Goal: Transaction & Acquisition: Purchase product/service

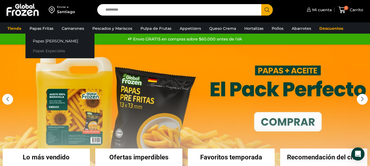
click at [47, 50] on link "Papas Especiales" at bounding box center [59, 51] width 69 height 10
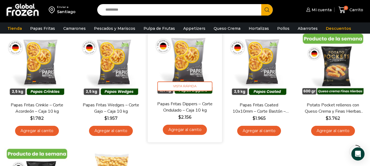
scroll to position [55, 0]
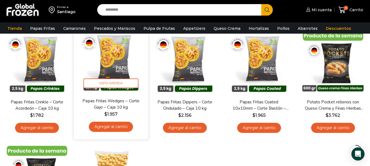
click at [126, 127] on link "Agregar al carrito" at bounding box center [111, 127] width 44 height 10
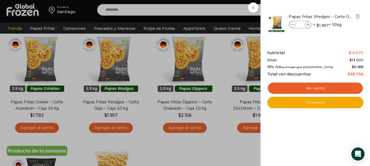
click at [309, 25] on icon at bounding box center [308, 24] width 3 height 3
type input "*"
click at [337, 16] on div "4 Carrito 4 4 Shopping Cart *" at bounding box center [350, 10] width 27 height 13
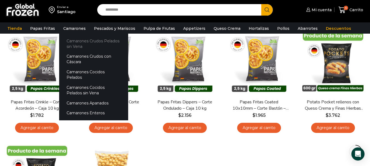
click at [74, 37] on link "Camarones Crudos Pelados sin Vena" at bounding box center [93, 44] width 69 height 16
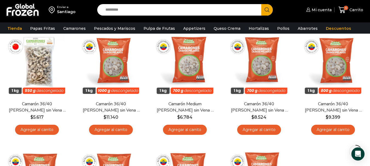
scroll to position [36, 0]
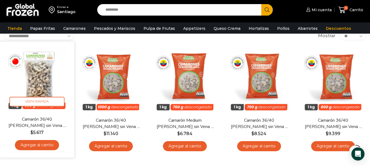
click at [52, 145] on link "Agregar al carrito" at bounding box center [37, 145] width 44 height 10
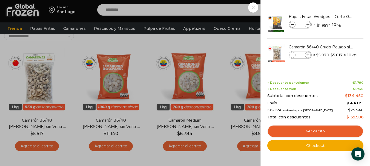
click at [337, 16] on div "5 Carrito 5 5 Shopping Cart *" at bounding box center [350, 10] width 27 height 13
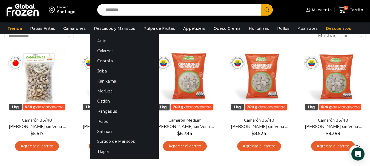
click at [100, 41] on link "Atún" at bounding box center [124, 41] width 69 height 10
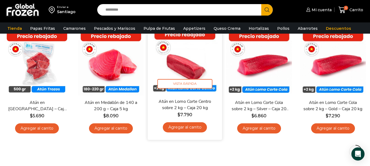
scroll to position [55, 0]
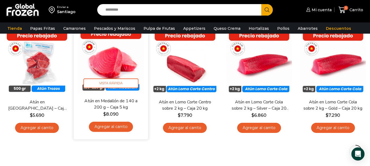
click at [113, 131] on link "Agregar al carrito" at bounding box center [111, 127] width 44 height 10
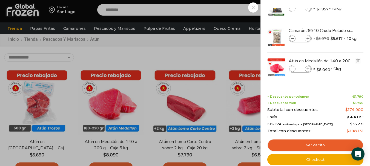
scroll to position [0, 0]
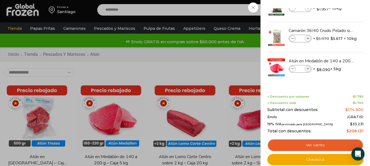
click at [337, 16] on div "6 Carrito 6 6 Shopping Cart *" at bounding box center [350, 10] width 27 height 13
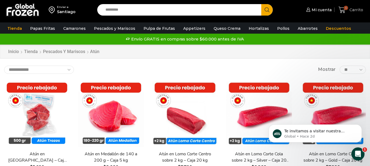
click at [348, 8] on span "6" at bounding box center [346, 8] width 4 height 4
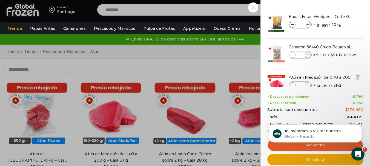
scroll to position [16, 0]
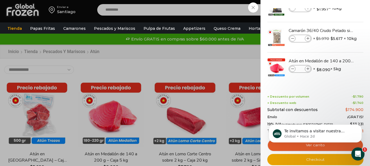
click at [337, 16] on div "6 Carrito 6 6 Shopping Cart *" at bounding box center [350, 10] width 27 height 13
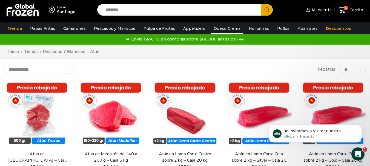
click at [218, 27] on link "Queso Crema" at bounding box center [227, 28] width 32 height 10
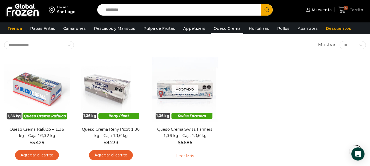
click at [346, 7] on span "6" at bounding box center [346, 8] width 4 height 4
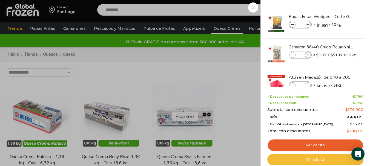
click at [316, 160] on link "Checkout" at bounding box center [316, 160] width 96 height 12
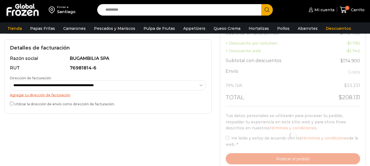
scroll to position [164, 0]
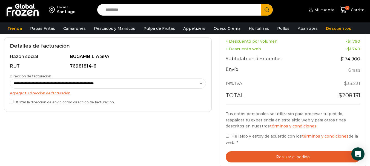
click at [228, 138] on label "He leído y estoy de acuerdo con los términos y condiciones de la web. *" at bounding box center [293, 139] width 135 height 13
click at [279, 155] on button "Realizar el pedido" at bounding box center [293, 157] width 135 height 11
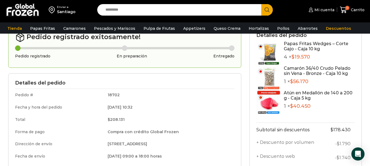
scroll to position [29, 0]
